Goal: Task Accomplishment & Management: Use online tool/utility

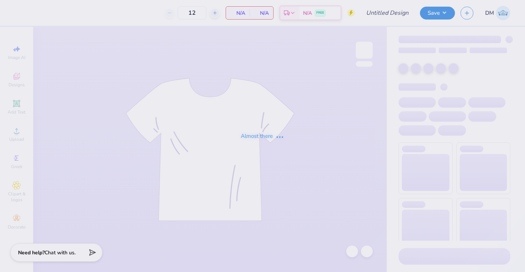
type input "JAF IHS 25-26 Shirts"
type input "30"
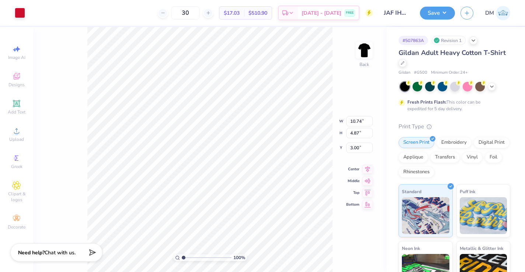
type input "8.92"
type input "4.05"
type input "3.00"
type input "10.00"
type input "4.54"
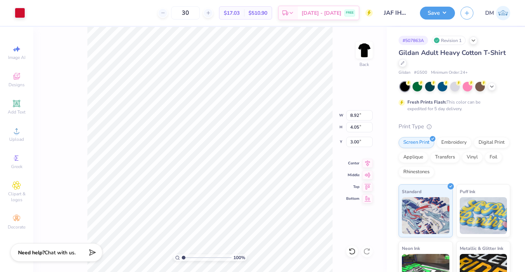
type input "3.01"
type input "7.43"
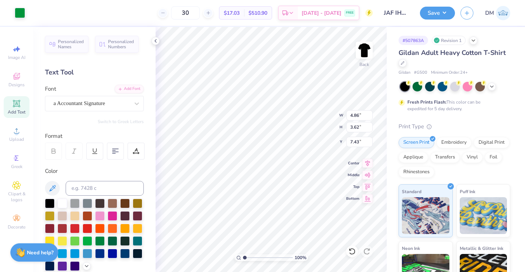
type input "7.99"
type input "8.18"
click at [350, 251] on icon at bounding box center [352, 251] width 7 height 7
type input "8.01"
click at [154, 41] on icon at bounding box center [156, 41] width 6 height 6
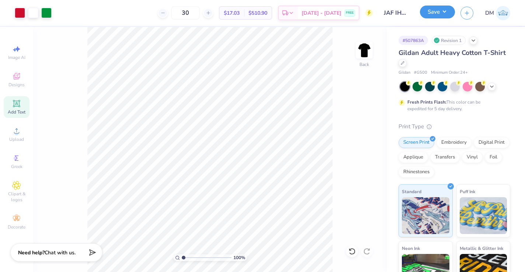
click at [429, 14] on button "Save" at bounding box center [437, 12] width 35 height 13
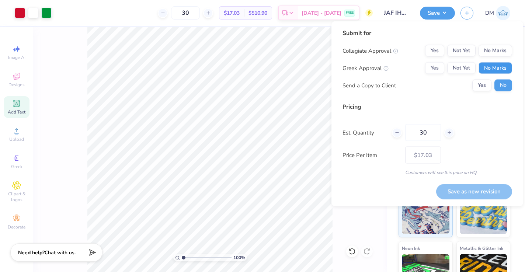
click at [495, 67] on button "No Marks" at bounding box center [496, 68] width 34 height 12
click at [490, 48] on button "No Marks" at bounding box center [496, 51] width 34 height 12
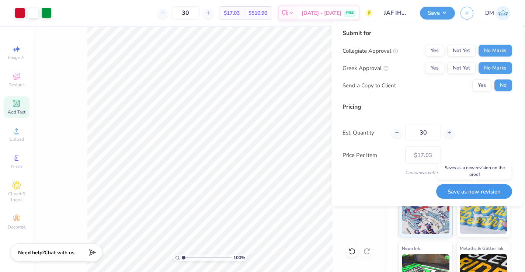
click at [462, 189] on button "Save as new revision" at bounding box center [474, 191] width 76 height 15
type input "$17.03"
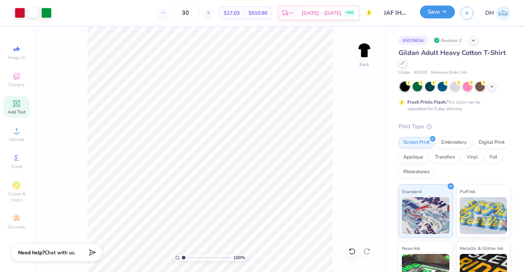
click at [446, 10] on button "Save" at bounding box center [437, 12] width 35 height 13
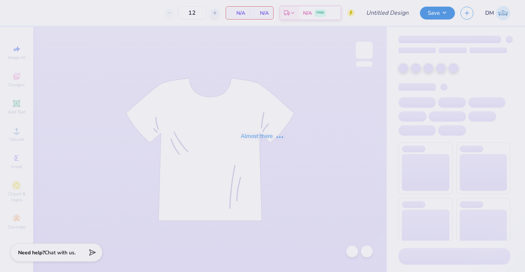
type input "DKA Fall 2025"
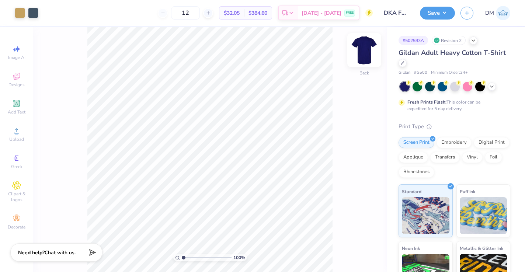
click at [362, 50] on img at bounding box center [365, 50] width 30 height 30
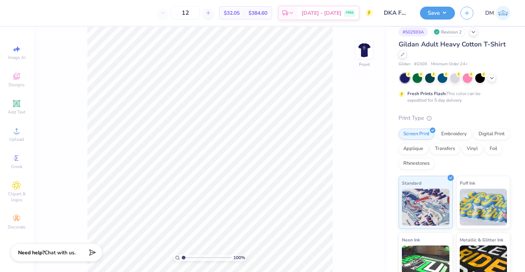
scroll to position [79, 0]
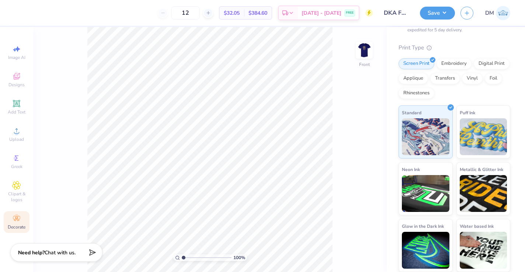
click at [19, 220] on icon at bounding box center [16, 218] width 9 height 9
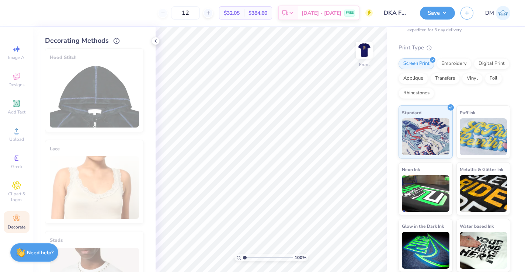
scroll to position [420, 0]
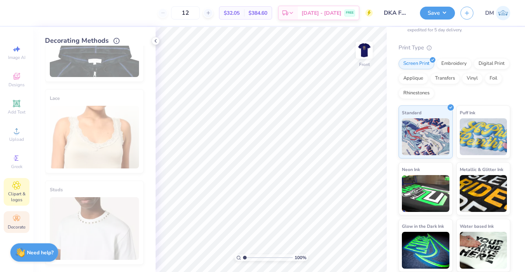
click at [14, 197] on span "Clipart & logos" at bounding box center [17, 197] width 26 height 12
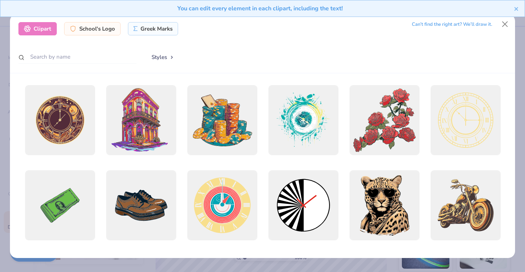
click at [507, 22] on div "You can edit every element in each clipart, including the text!" at bounding box center [262, 11] width 525 height 23
click at [505, 23] on button "Close" at bounding box center [505, 24] width 14 height 14
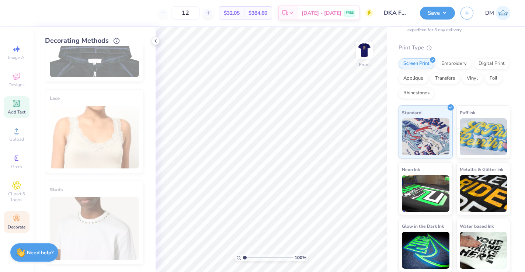
click at [14, 107] on icon at bounding box center [16, 103] width 7 height 7
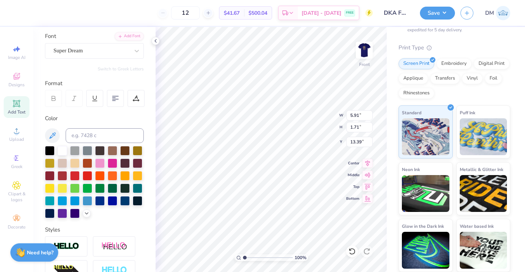
scroll to position [0, 0]
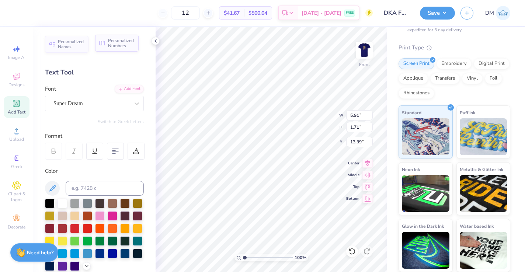
click at [120, 41] on span "Personalized Numbers" at bounding box center [121, 43] width 26 height 10
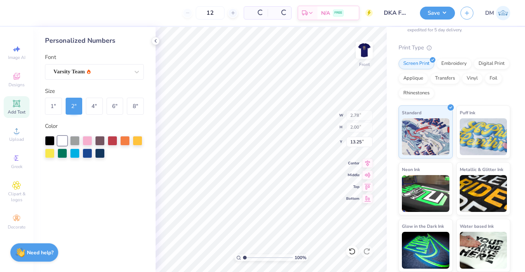
type input "2.78"
type input "2.00"
type input "13.25"
type input "5.91"
type input "1.71"
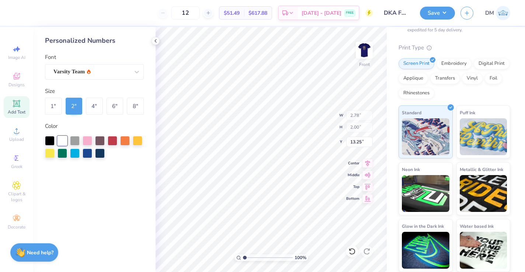
type input "13.39"
click at [136, 142] on div at bounding box center [138, 140] width 10 height 10
click at [49, 141] on div at bounding box center [50, 140] width 10 height 10
click at [58, 142] on div at bounding box center [63, 140] width 10 height 10
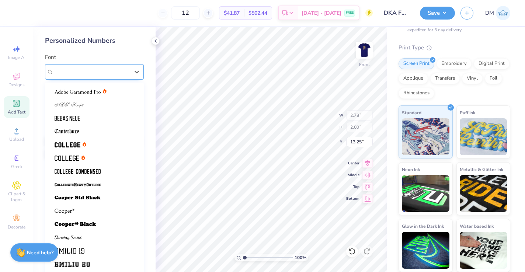
click at [82, 68] on div "Varsity Team" at bounding box center [91, 71] width 77 height 11
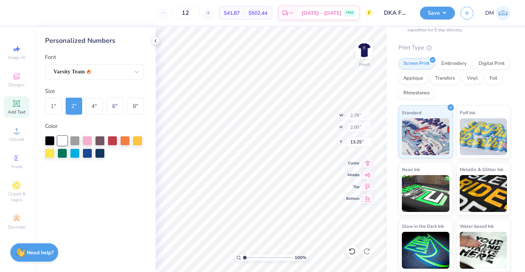
click at [107, 55] on div "Font Varsity Team" at bounding box center [94, 66] width 99 height 27
click at [55, 110] on div "1 "" at bounding box center [53, 106] width 17 height 17
type input "1.39"
type input "1.00"
type input "13.75"
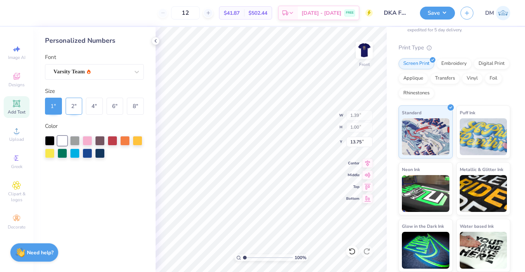
click at [69, 112] on div "2 "" at bounding box center [74, 106] width 17 height 17
type input "2.78"
type input "2.00"
type input "13.25"
click at [94, 109] on div "4 "" at bounding box center [94, 106] width 17 height 17
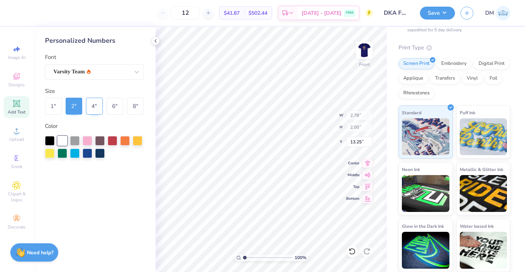
type input "5.57"
type input "4.00"
type input "6.86"
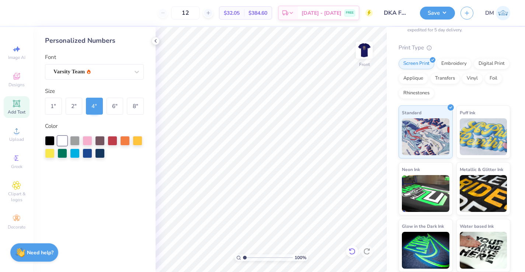
click at [348, 251] on div at bounding box center [352, 252] width 12 height 12
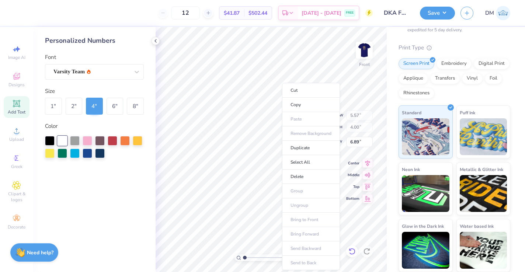
type input "6.88"
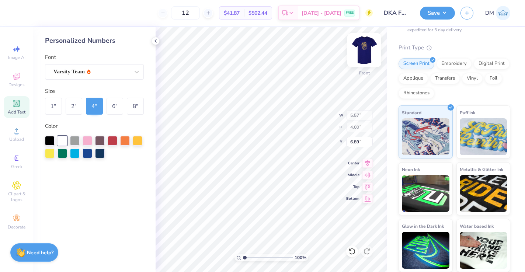
click at [374, 56] on img at bounding box center [365, 50] width 30 height 30
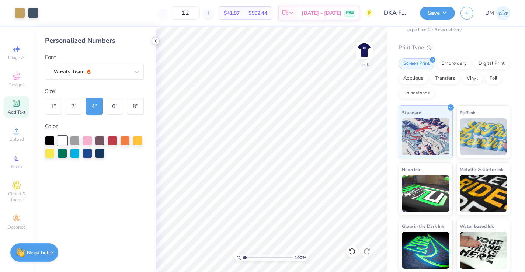
click at [156, 39] on polyline at bounding box center [155, 40] width 1 height 3
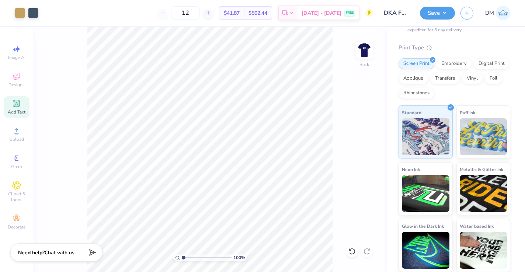
click at [14, 108] on div "Add Text" at bounding box center [17, 107] width 26 height 22
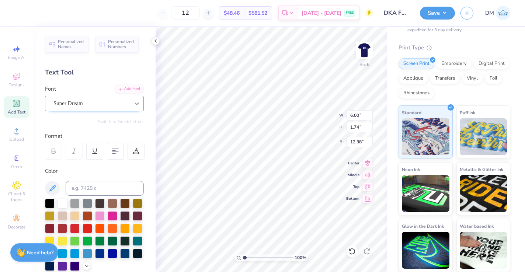
scroll to position [0, 2]
type textarea "Cinematic Artistis"
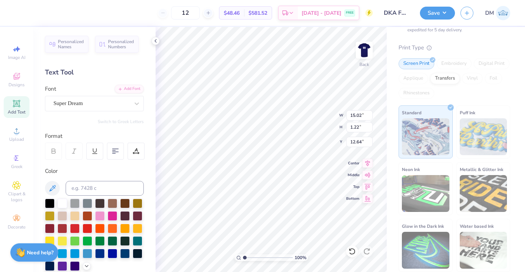
type input "7.14"
type input "0.58"
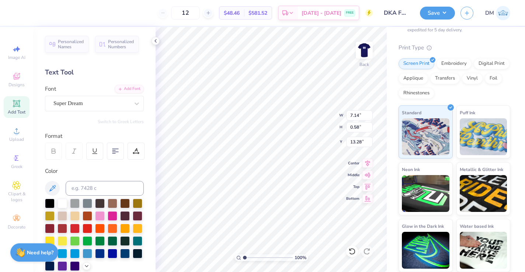
type input "12.67"
type textarea "Cinematic Artistists of Character"
type input "13.15"
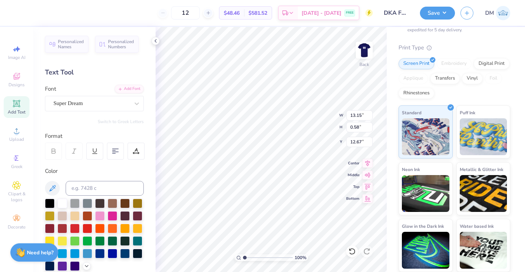
type input "13.25"
click at [369, 179] on div "100 % Back W 13.15 13.15 " H 0.58 0.58 " Y 13.25 13.25 " Center Middle Top Bott…" at bounding box center [271, 149] width 231 height 245
click at [98, 97] on div "Super Dream" at bounding box center [94, 103] width 99 height 15
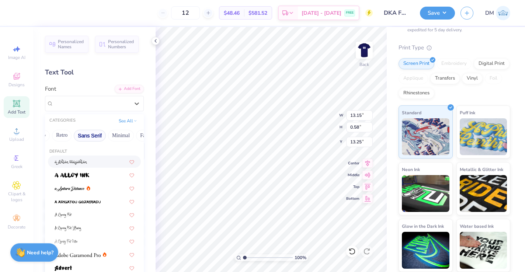
scroll to position [0, 217]
click at [80, 134] on button "Fantasy" at bounding box center [81, 136] width 24 height 12
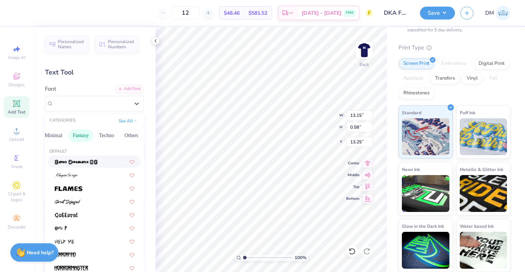
click at [90, 166] on div at bounding box center [94, 162] width 93 height 12
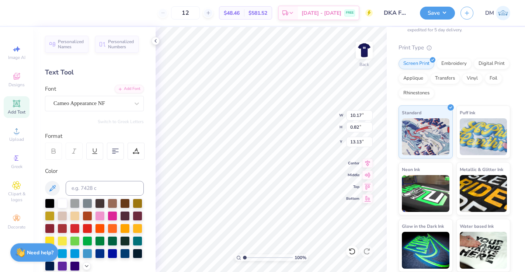
type input "10.17"
type input "0.82"
type input "13.13"
type input "12.03"
type input "0.98"
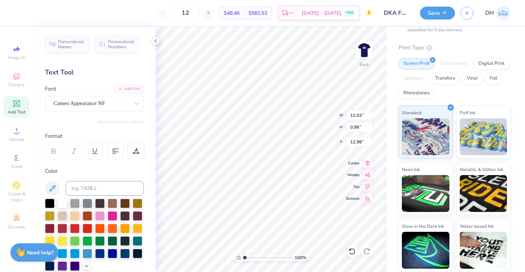
type input "12.76"
type textarea "Cinematic Artistists of Character"
click at [366, 165] on icon at bounding box center [368, 162] width 10 height 9
type input "7.08"
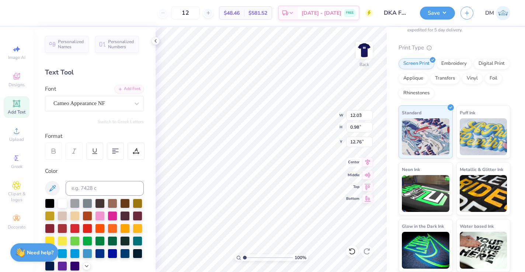
type input "2.15"
type input "12.18"
click at [118, 151] on icon at bounding box center [115, 151] width 7 height 7
click at [127, 101] on div "Cameo Appearance NF" at bounding box center [91, 103] width 77 height 11
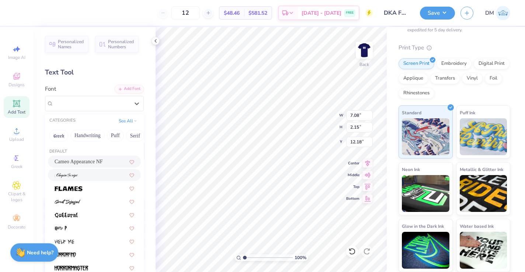
click at [107, 174] on div at bounding box center [95, 175] width 80 height 8
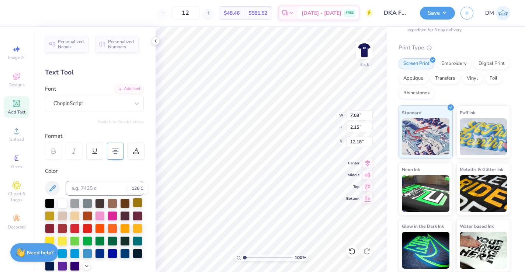
click at [138, 201] on div at bounding box center [138, 203] width 10 height 10
type input "6.58"
type input "9.24"
type input "3.00"
type input "7.06"
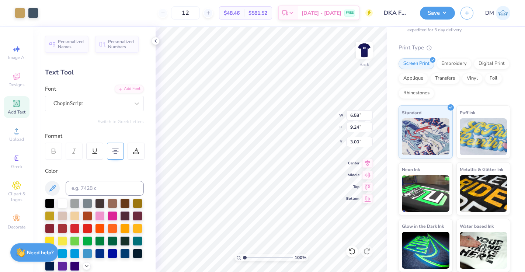
type input "2.35"
type input "12.08"
click at [92, 184] on input at bounding box center [105, 188] width 78 height 15
type input "7407"
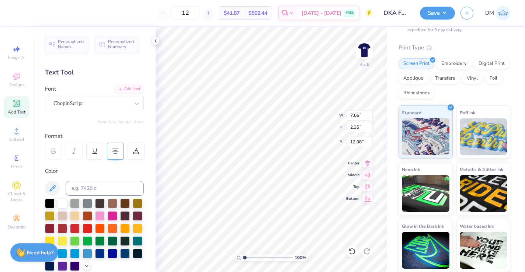
type input "6.58"
type input "9.24"
type input "3.00"
type input "7.06"
type input "2.35"
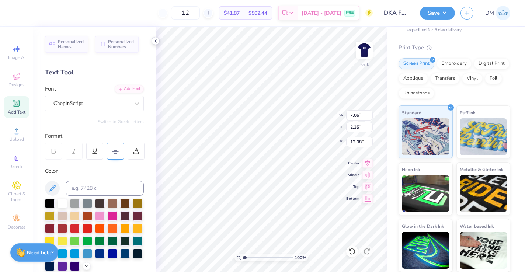
click at [154, 41] on icon at bounding box center [156, 41] width 6 height 6
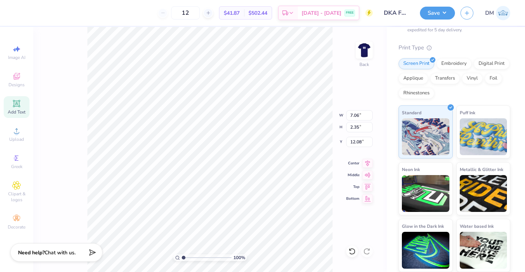
type input "12.53"
type input "8.75"
type input "2.91"
type input "12.24"
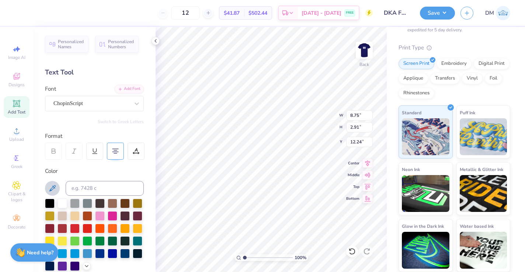
click at [53, 188] on icon at bounding box center [52, 188] width 9 height 9
click at [154, 41] on icon at bounding box center [156, 41] width 6 height 6
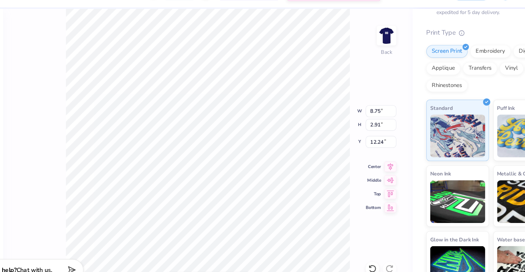
scroll to position [0, 0]
type textarea "Cinematic Artistists of Character"
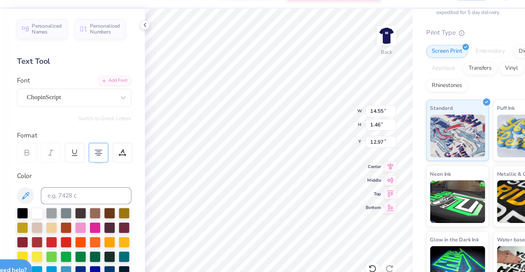
type input "12.51"
type input "1.25"
type input "13.25"
type input "6.58"
type input "9.24"
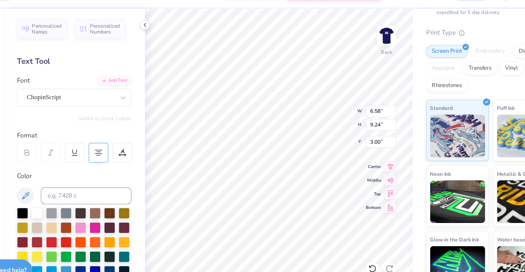
type input "4.01"
click at [154, 41] on icon at bounding box center [156, 41] width 6 height 6
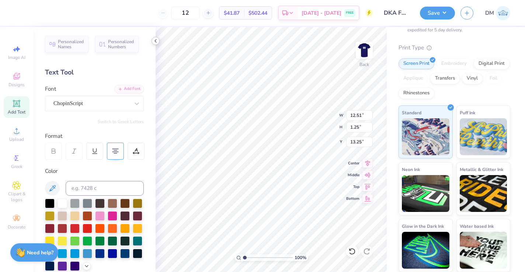
type input "14.17"
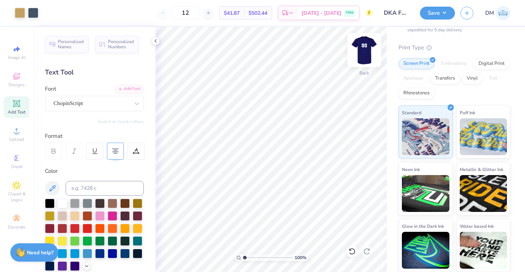
click at [363, 54] on img at bounding box center [365, 50] width 30 height 30
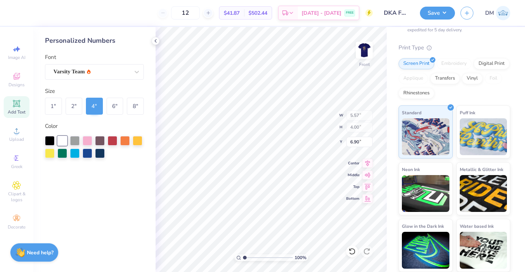
type input "6.91"
click at [355, 250] on icon at bounding box center [352, 251] width 7 height 7
click at [364, 47] on img at bounding box center [365, 50] width 30 height 30
click at [155, 43] on icon at bounding box center [156, 41] width 6 height 6
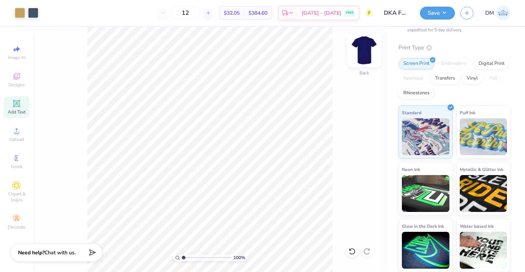
click at [372, 51] on img at bounding box center [365, 50] width 30 height 30
click at [17, 112] on span "Add Text" at bounding box center [17, 112] width 18 height 6
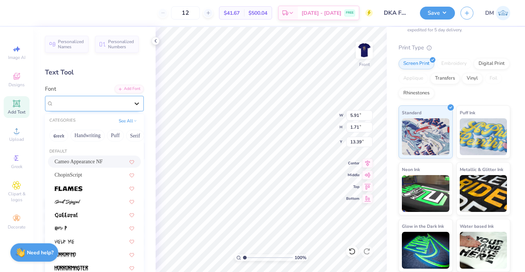
click at [130, 104] on div at bounding box center [136, 103] width 13 height 13
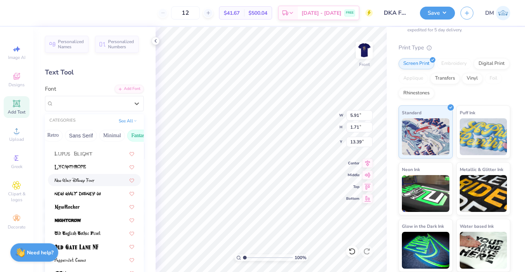
scroll to position [0, 0]
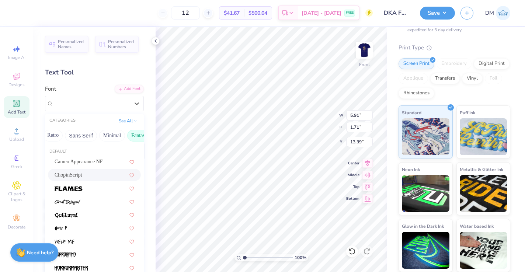
click at [90, 175] on div "ChopinScript" at bounding box center [95, 175] width 80 height 8
type input "10.04"
type input "2.22"
type input "13.14"
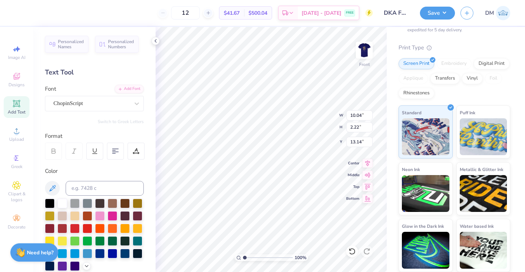
type textarea "T"
type textarea "Beta Chapter [GEOGRAPHIC_DATA]"
click at [114, 153] on icon at bounding box center [115, 151] width 7 height 7
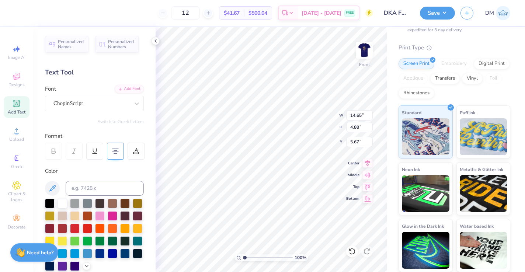
type input "5.67"
type input "11.96"
type input "3.98"
type input "6.27"
type input "12.53"
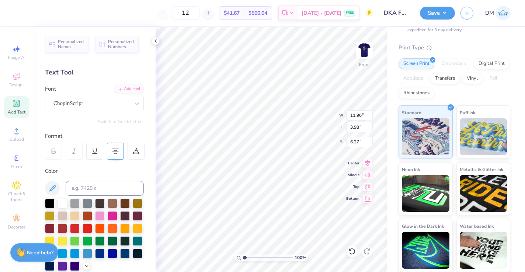
type input "4.17"
type input "6.08"
type input "13.12"
type input "4.37"
type input "4.97"
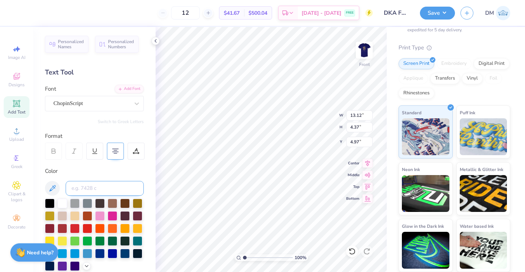
click at [83, 189] on input at bounding box center [105, 188] width 78 height 15
type input "7407"
click at [155, 41] on polyline at bounding box center [155, 40] width 1 height 3
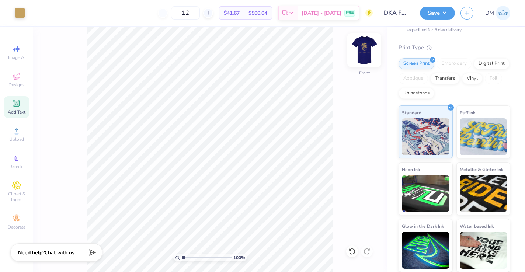
click at [362, 46] on img at bounding box center [365, 50] width 30 height 30
click at [363, 47] on img at bounding box center [365, 50] width 30 height 30
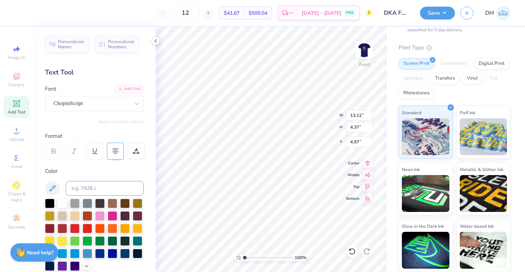
type input "4.98"
type textarea "Beta Chapter [GEOGRAPHIC_DATA]"
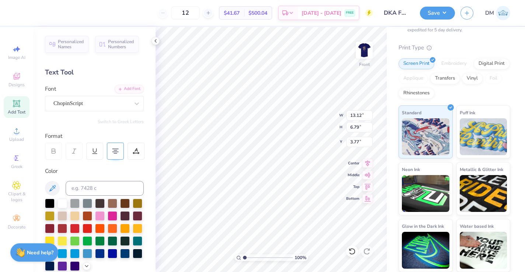
scroll to position [0, 1]
click at [158, 37] on div at bounding box center [156, 41] width 8 height 8
type input "5.86"
click at [154, 40] on icon at bounding box center [156, 41] width 6 height 6
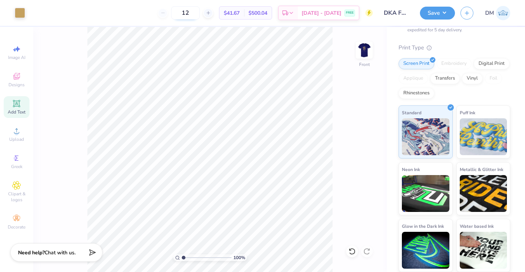
drag, startPoint x: 194, startPoint y: 12, endPoint x: 179, endPoint y: 11, distance: 15.2
click at [179, 11] on input "12" at bounding box center [185, 12] width 29 height 13
type input "50"
click at [364, 56] on img at bounding box center [365, 50] width 30 height 30
click at [32, 14] on div at bounding box center [33, 12] width 10 height 10
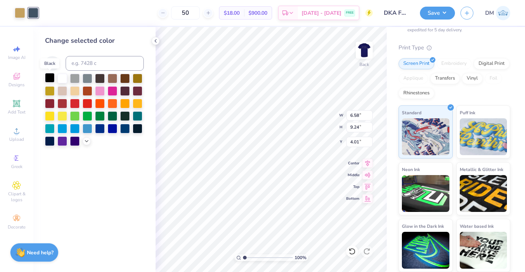
click at [51, 79] on div at bounding box center [50, 78] width 10 height 10
click at [156, 41] on icon at bounding box center [156, 41] width 6 height 6
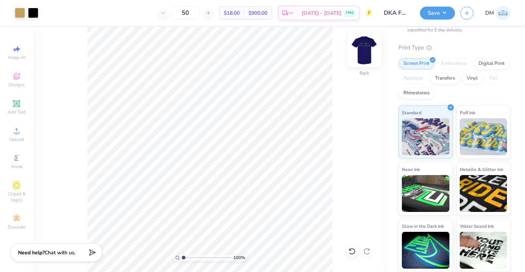
click at [360, 51] on img at bounding box center [365, 50] width 30 height 30
click at [363, 51] on img at bounding box center [365, 50] width 30 height 30
click at [360, 98] on div "100 % Back" at bounding box center [210, 149] width 354 height 245
click at [429, 12] on button "Save" at bounding box center [437, 12] width 35 height 13
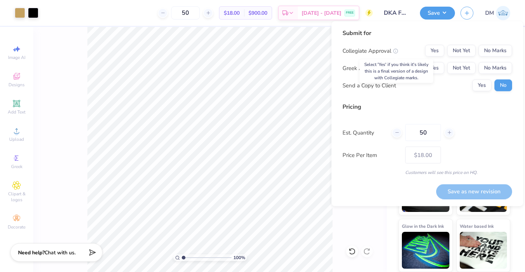
click at [396, 51] on icon at bounding box center [395, 51] width 5 height 5
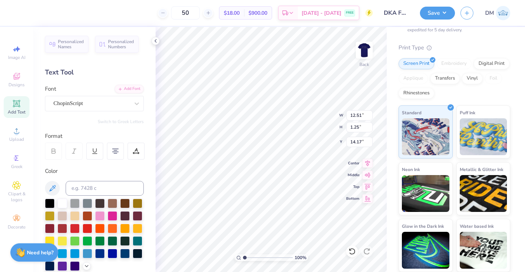
scroll to position [0, 2]
type textarea "Cinematic Artists of Character"
type input "12.61"
type input "1.34"
type input "14.08"
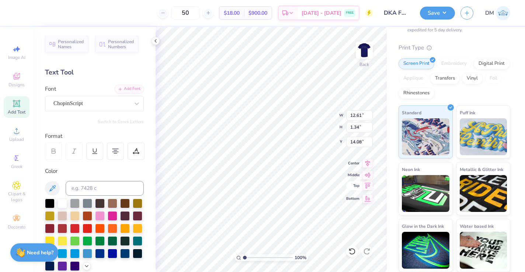
type input "13.66"
type input "1.45"
type input "14.42"
type textarea "Cinematic Artists of Character"
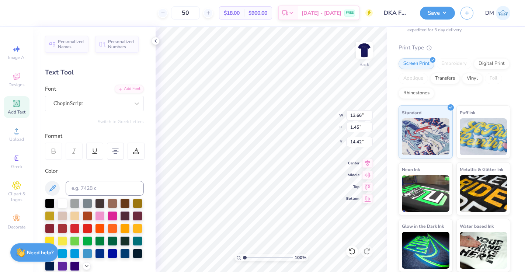
scroll to position [1, 0]
type input "13.82"
type textarea "Cinematic Artists of Character"
type input "14.15"
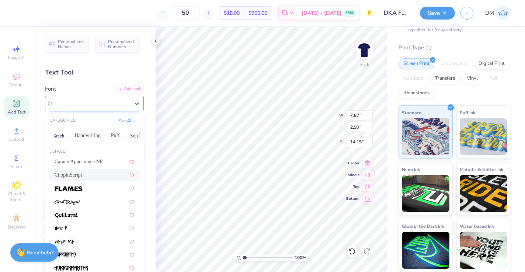
click at [124, 99] on div at bounding box center [92, 104] width 76 height 10
click at [93, 205] on div at bounding box center [95, 202] width 80 height 8
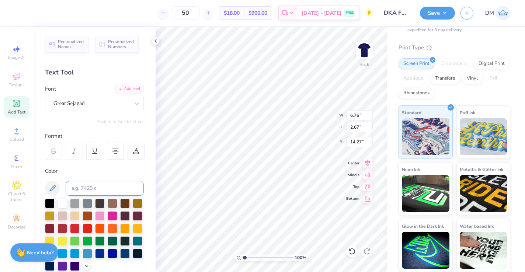
type input "6.76"
type input "2.67"
type input "14.27"
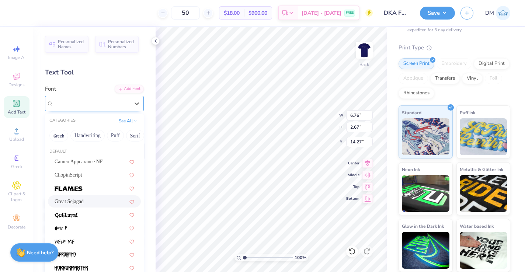
click at [120, 108] on div at bounding box center [92, 104] width 76 height 10
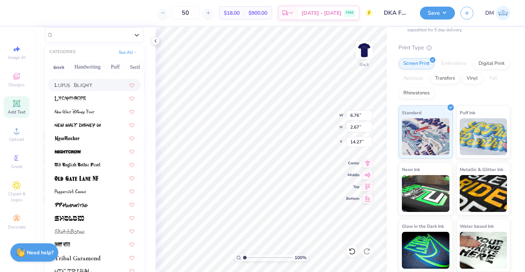
scroll to position [69, 0]
click at [93, 258] on img at bounding box center [78, 258] width 46 height 5
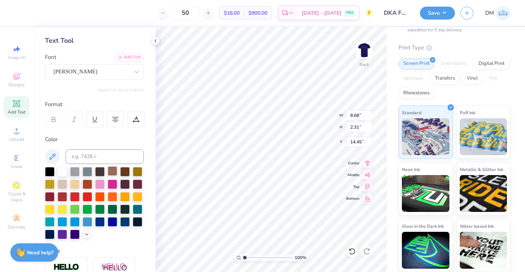
scroll to position [0, 0]
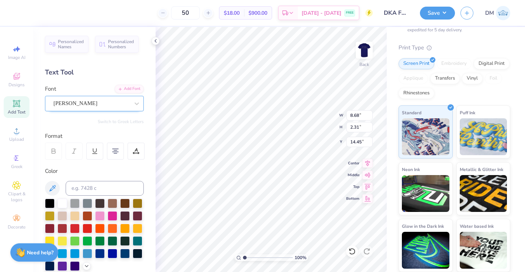
click at [110, 105] on div "[PERSON_NAME]" at bounding box center [91, 103] width 77 height 11
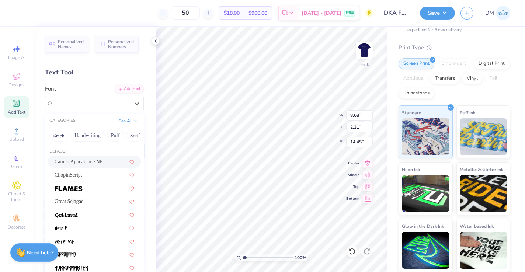
click at [93, 167] on div "Cameo Appearance NF" at bounding box center [94, 162] width 93 height 12
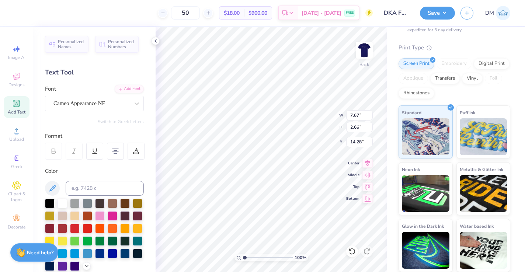
type input "7.67"
type input "2.66"
type input "14.28"
click at [95, 101] on div "Cameo Appearance NF" at bounding box center [91, 103] width 77 height 11
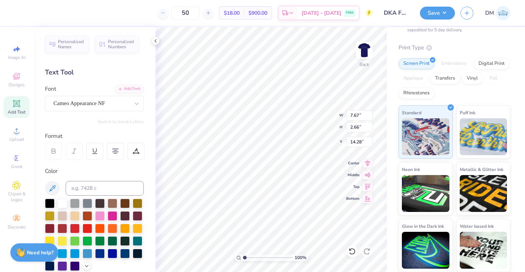
type textarea "Cinematic Artists of Character"
type input "12.53"
type input "1.10"
type input "14.35"
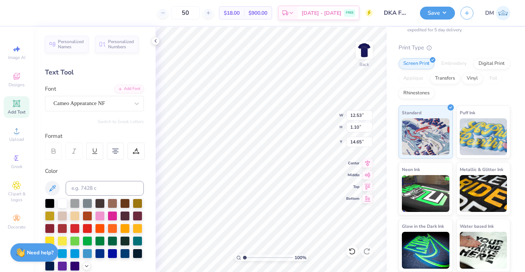
type input "14.39"
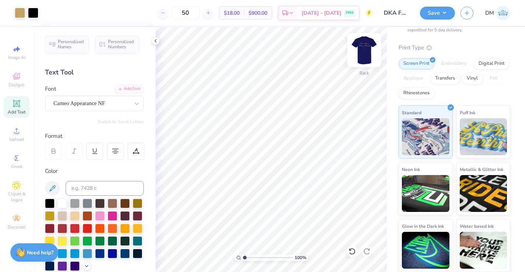
click at [363, 55] on img at bounding box center [365, 50] width 30 height 30
click at [442, 9] on button "Save" at bounding box center [437, 12] width 35 height 13
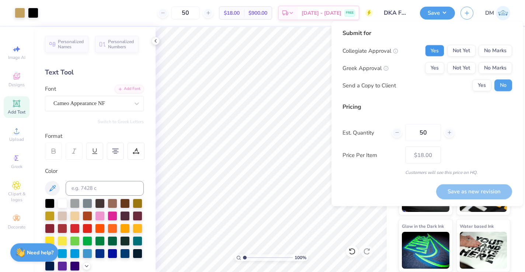
click at [437, 48] on button "Yes" at bounding box center [434, 51] width 19 height 12
click at [438, 70] on button "Yes" at bounding box center [434, 68] width 19 height 12
click at [396, 50] on icon at bounding box center [395, 51] width 5 height 5
click at [405, 46] on div "Collegiate Approval Yes Not Yet No Marks" at bounding box center [428, 51] width 170 height 12
click at [396, 51] on icon at bounding box center [395, 51] width 5 height 5
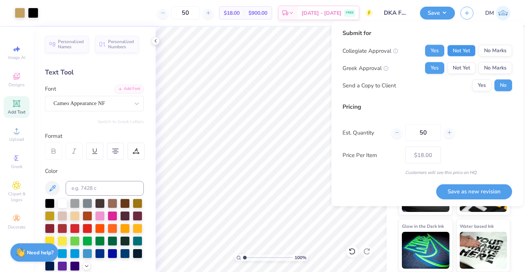
click at [464, 48] on button "Not Yet" at bounding box center [462, 51] width 28 height 12
click at [477, 82] on button "Yes" at bounding box center [482, 86] width 19 height 12
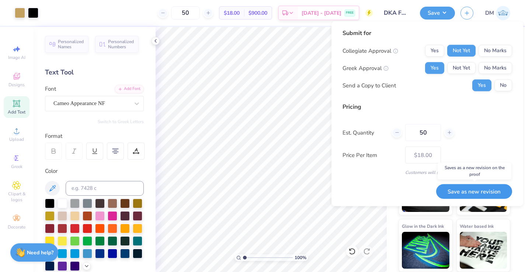
click at [463, 189] on button "Save as new revision" at bounding box center [474, 191] width 76 height 15
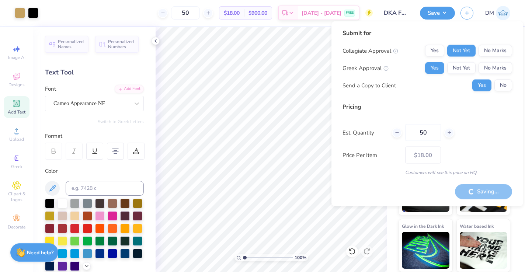
type input "– –"
